Goal: Task Accomplishment & Management: Complete application form

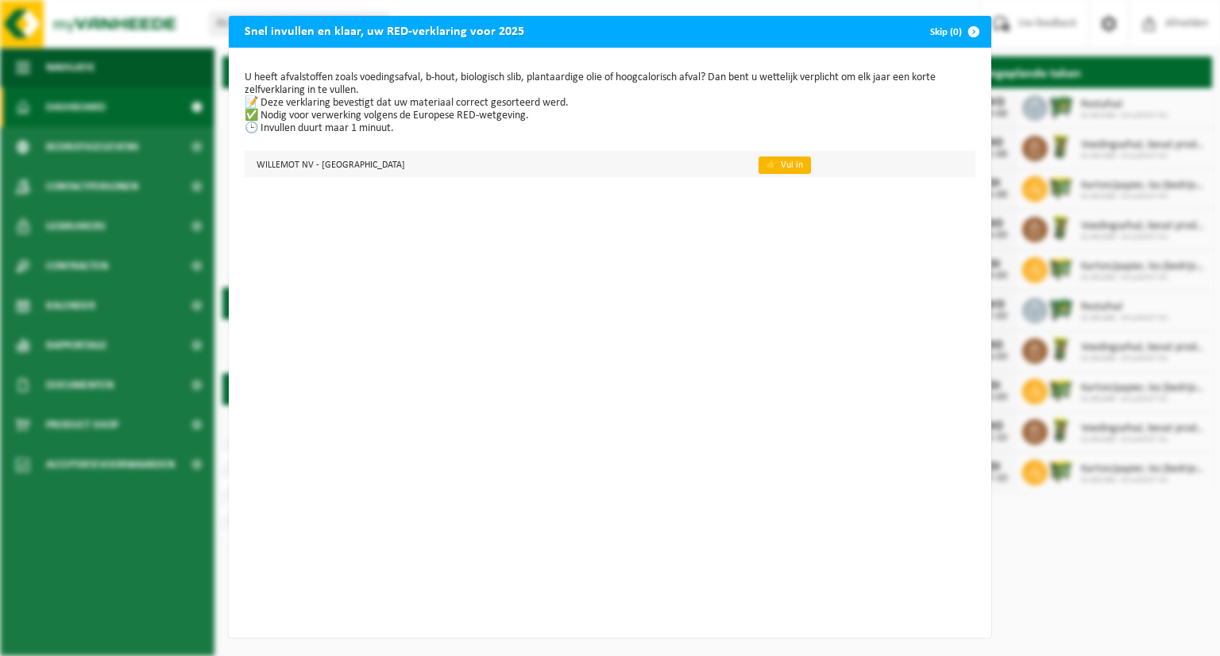
click at [758, 166] on link "👉 Vul in" at bounding box center [784, 164] width 52 height 17
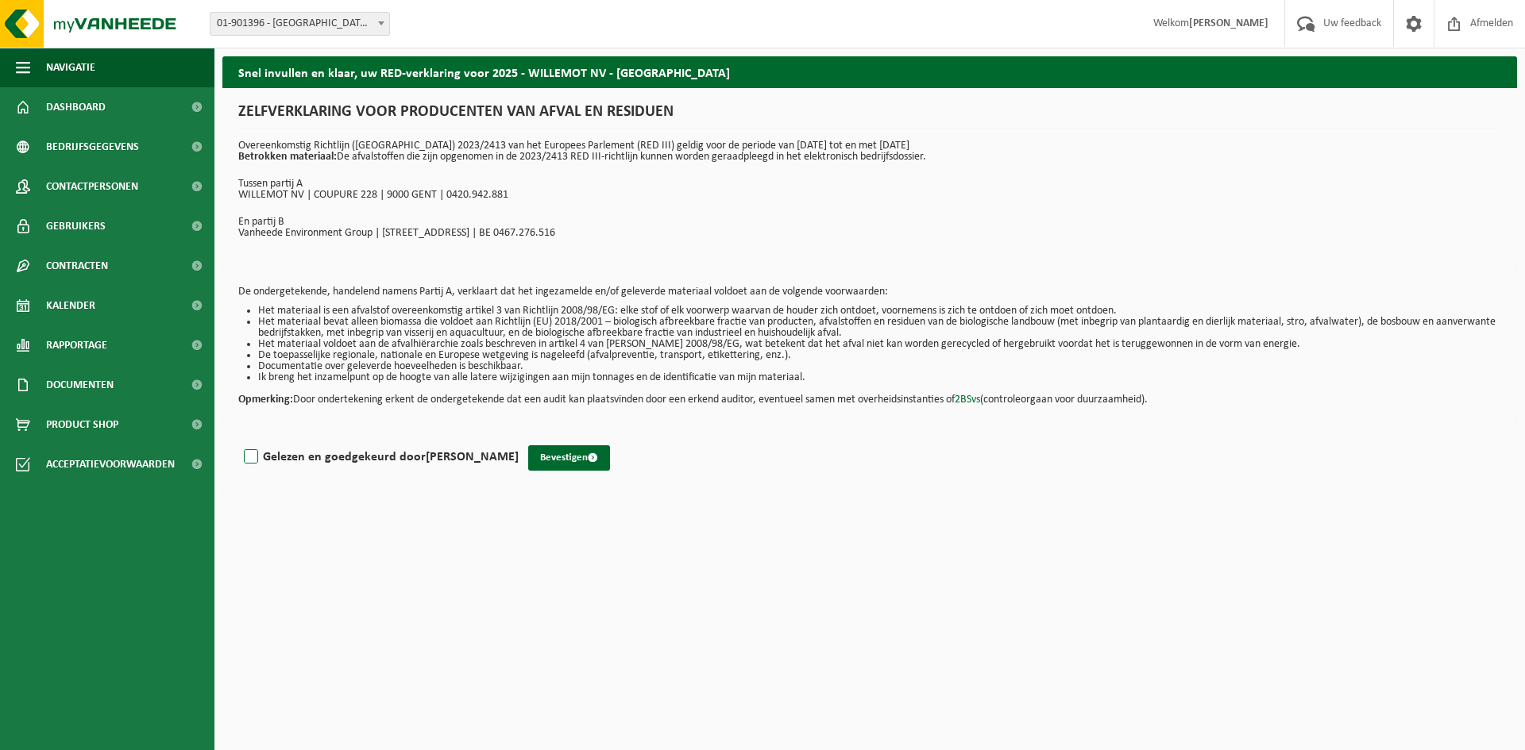
click at [257, 458] on label "Gelezen en goedgekeurd door [PERSON_NAME]" at bounding box center [380, 458] width 278 height 24
click at [519, 438] on input "Gelezen en goedgekeurd door [PERSON_NAME]" at bounding box center [519, 437] width 1 height 1
checkbox input "true"
click at [605, 467] on button "Bevestigen" at bounding box center [569, 458] width 82 height 25
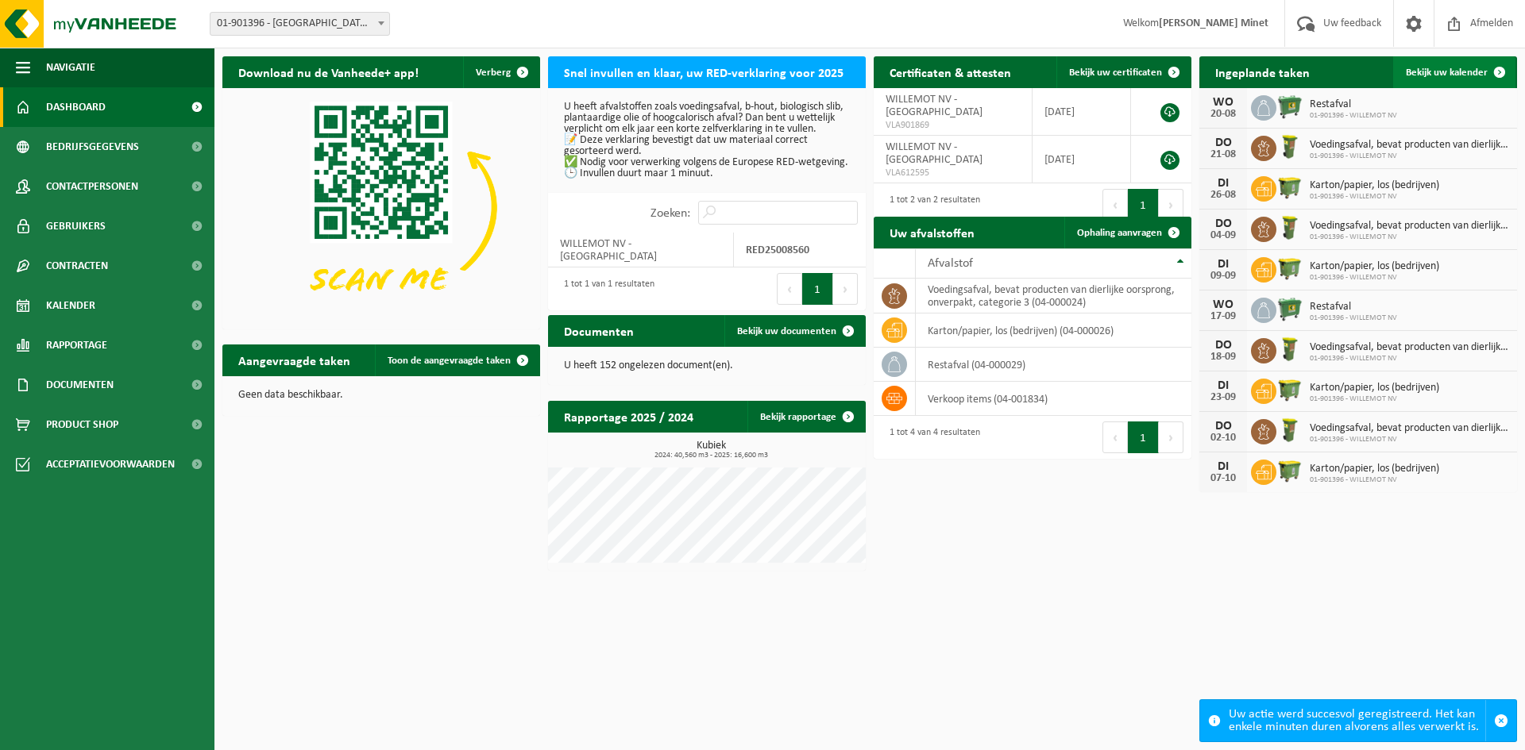
click at [1451, 68] on span "Bekijk uw kalender" at bounding box center [1447, 73] width 82 height 10
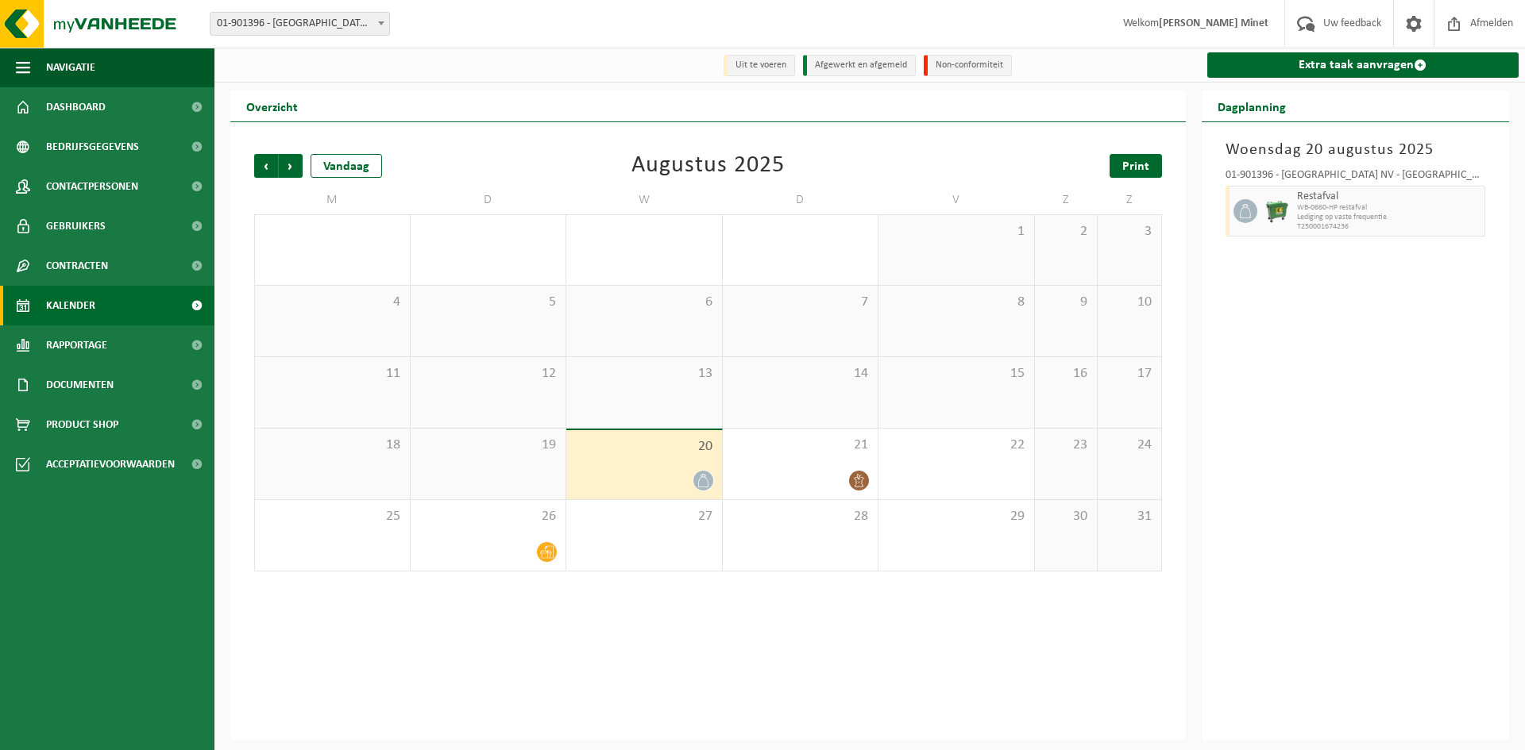
click at [1125, 163] on span "Print" at bounding box center [1135, 166] width 27 height 13
click at [294, 165] on span "Volgende" at bounding box center [291, 166] width 24 height 24
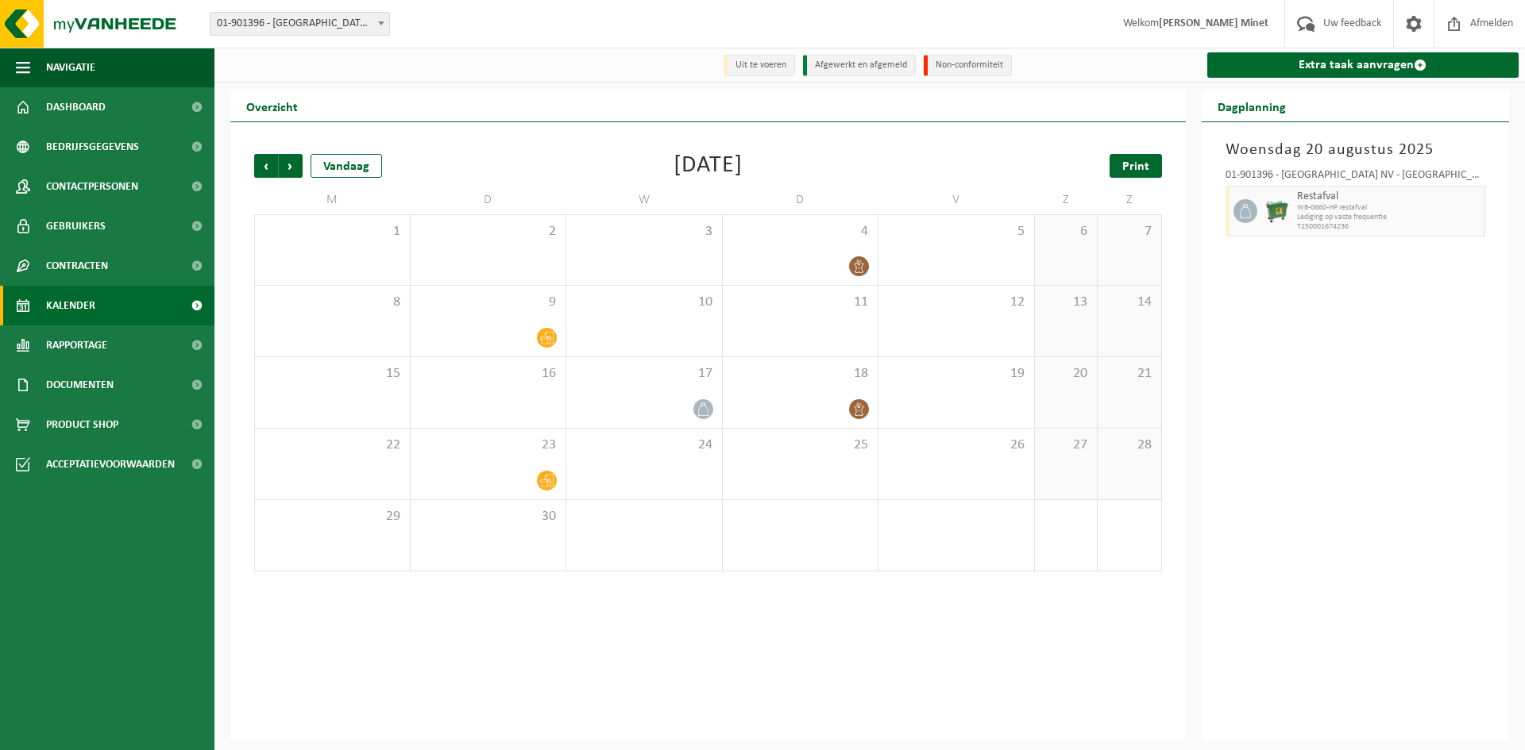
click at [1128, 164] on span "Print" at bounding box center [1135, 166] width 27 height 13
click at [284, 164] on span "Volgende" at bounding box center [291, 166] width 24 height 24
click at [1134, 168] on span "Print" at bounding box center [1135, 166] width 27 height 13
click at [286, 160] on span "Volgende" at bounding box center [291, 166] width 24 height 24
